Goal: Check status: Check status

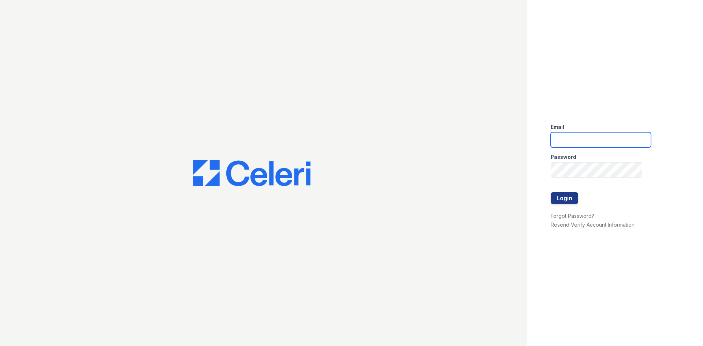
drag, startPoint x: 0, startPoint y: 0, endPoint x: 597, endPoint y: 135, distance: 612.1
click at [597, 135] on input "email" at bounding box center [601, 139] width 100 height 15
type input "kdominguez@trinity-pm.com"
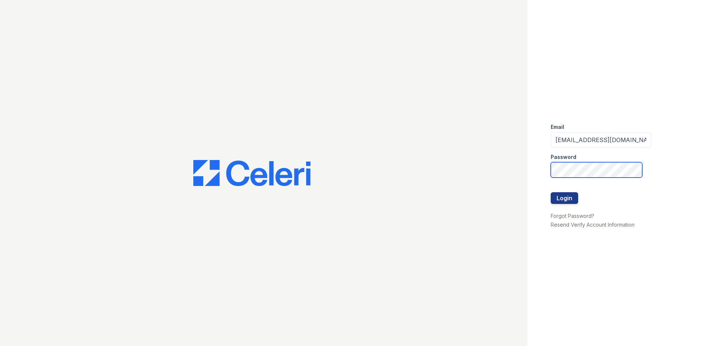
click at [551, 192] on button "Login" at bounding box center [564, 198] width 27 height 12
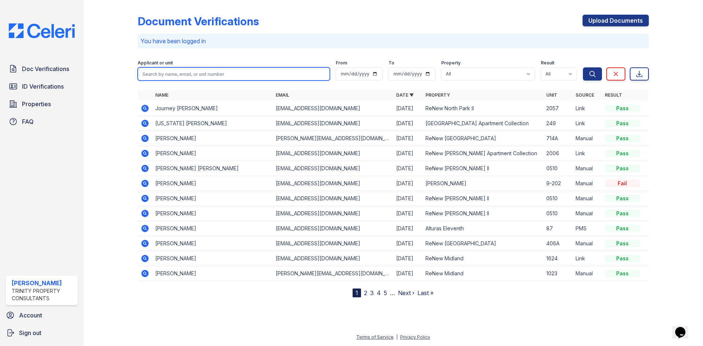
drag, startPoint x: 166, startPoint y: 69, endPoint x: 171, endPoint y: 70, distance: 6.0
click at [171, 70] on input "search" at bounding box center [234, 73] width 192 height 13
type input "m"
type input "Michael m"
click at [583, 67] on button "Search" at bounding box center [592, 73] width 19 height 13
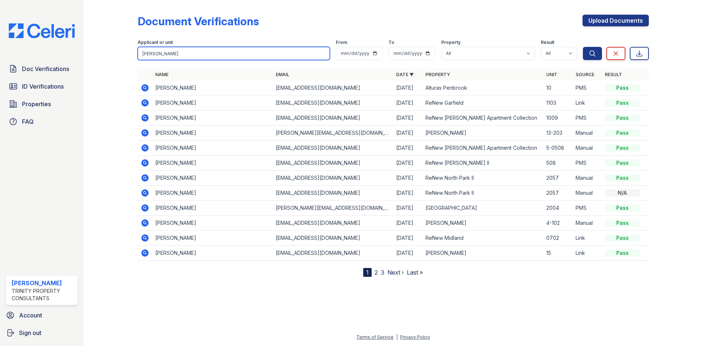
drag, startPoint x: 192, startPoint y: 50, endPoint x: 39, endPoint y: 44, distance: 153.3
click at [54, 46] on div "Doc Verifications ID Verifications Properties FAQ Kasandra Dominguez Trinity Pr…" at bounding box center [351, 173] width 703 height 346
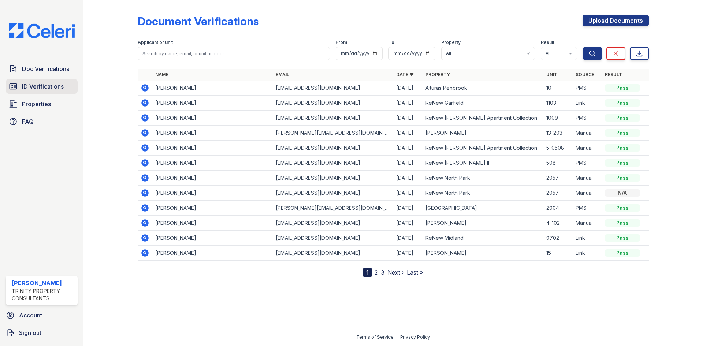
click at [66, 84] on link "ID Verifications" at bounding box center [42, 86] width 72 height 15
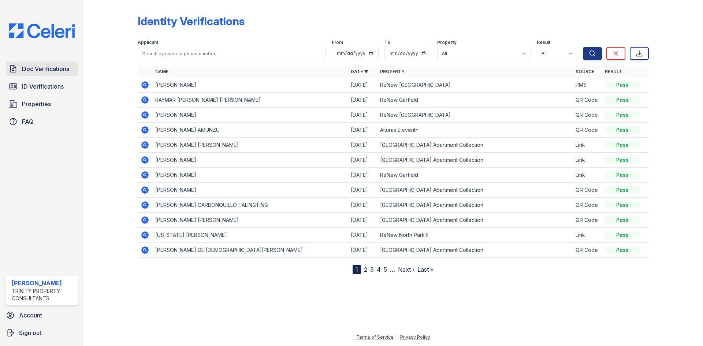
click at [53, 62] on link "Doc Verifications" at bounding box center [42, 69] width 72 height 15
click at [52, 64] on span "Doc Verifications" at bounding box center [45, 68] width 47 height 9
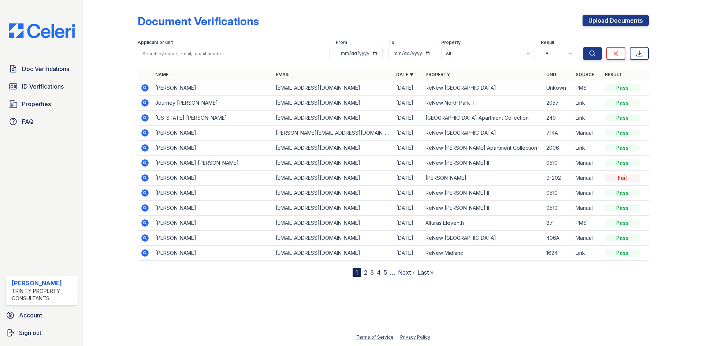
click at [143, 88] on icon at bounding box center [144, 87] width 7 height 7
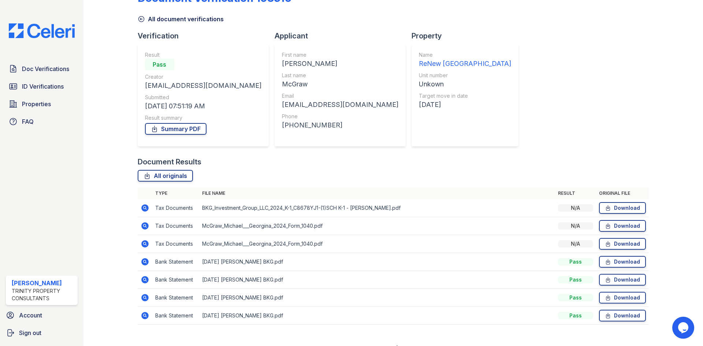
scroll to position [34, 0]
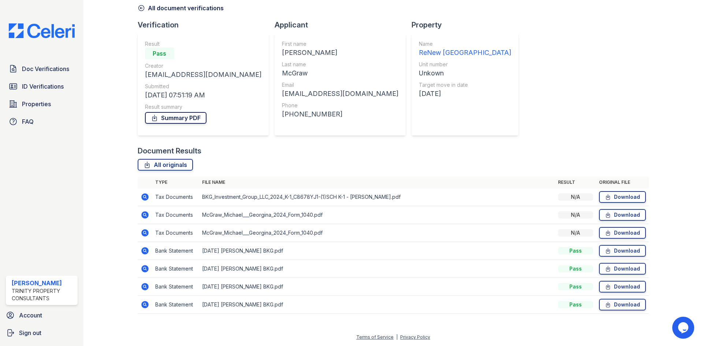
click at [198, 119] on link "Summary PDF" at bounding box center [176, 118] width 62 height 12
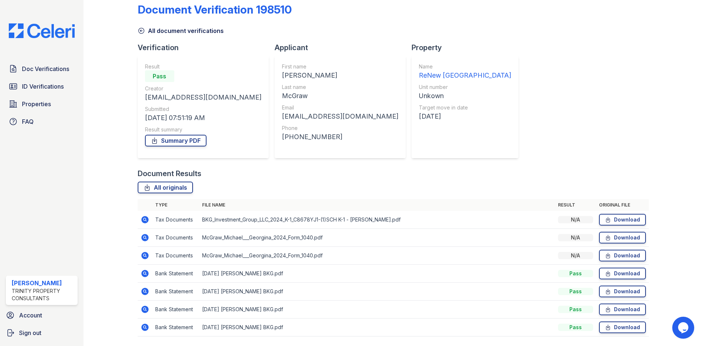
scroll to position [0, 0]
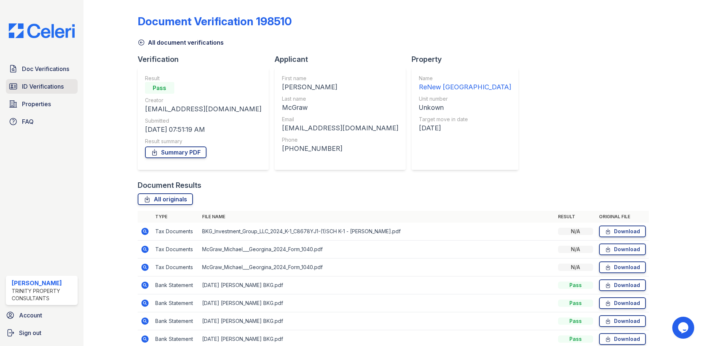
click at [53, 89] on span "ID Verifications" at bounding box center [43, 86] width 42 height 9
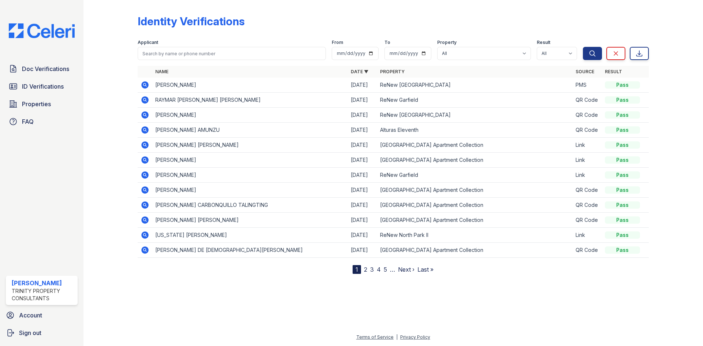
click at [144, 86] on icon at bounding box center [144, 84] width 7 height 7
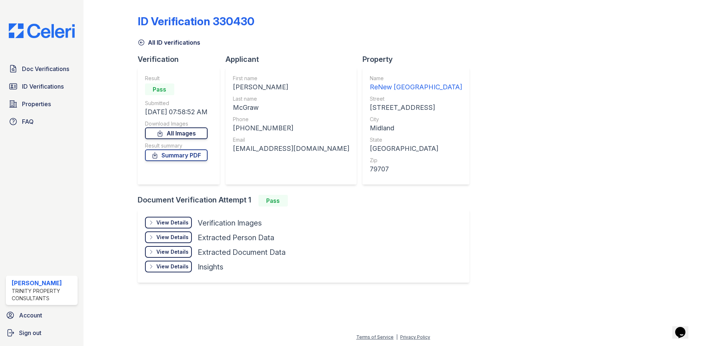
click at [178, 136] on link "All Images" at bounding box center [176, 133] width 63 height 12
click at [185, 153] on link "Summary PDF" at bounding box center [176, 155] width 63 height 12
click at [145, 43] on icon at bounding box center [141, 42] width 7 height 7
